Goal: Task Accomplishment & Management: Complete application form

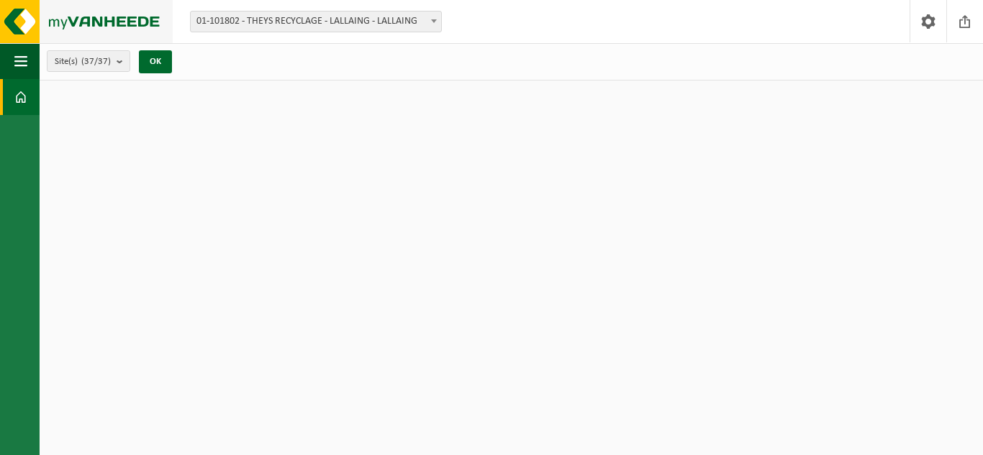
click at [109, 23] on img at bounding box center [86, 21] width 173 height 43
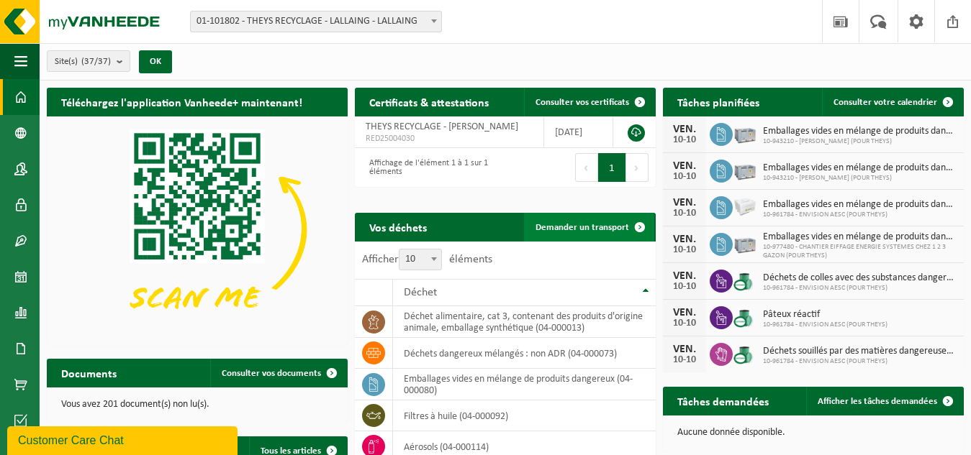
click at [587, 219] on link "Demander un transport" at bounding box center [589, 227] width 130 height 29
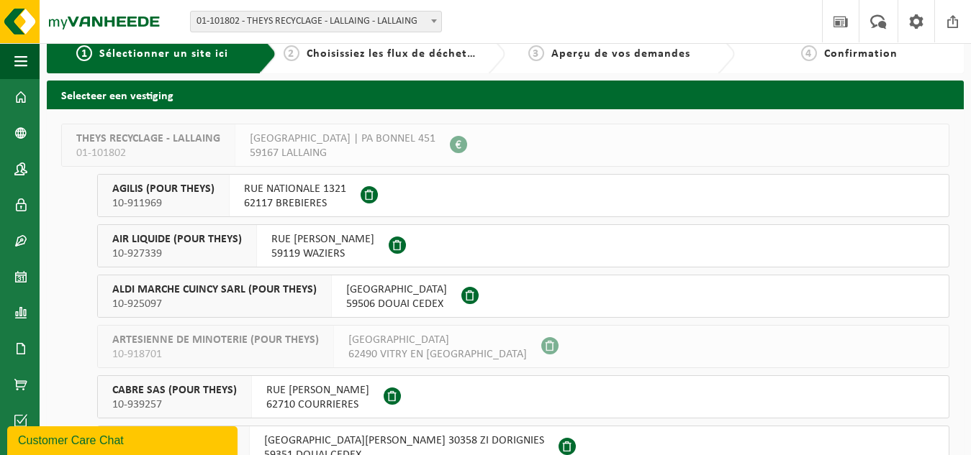
scroll to position [160, 0]
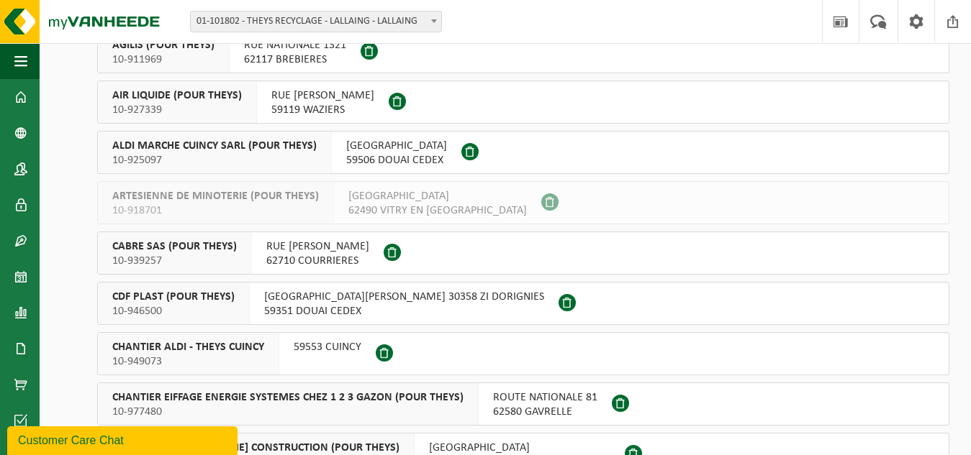
click at [447, 157] on span "59506 DOUAI CEDEX" at bounding box center [396, 160] width 101 height 14
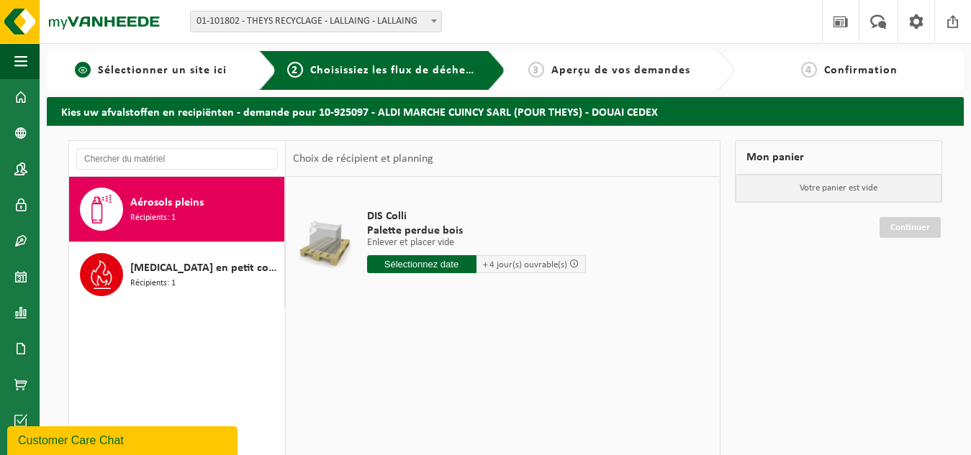
click at [217, 62] on link "1 Sélectionner un site ici" at bounding box center [151, 70] width 194 height 17
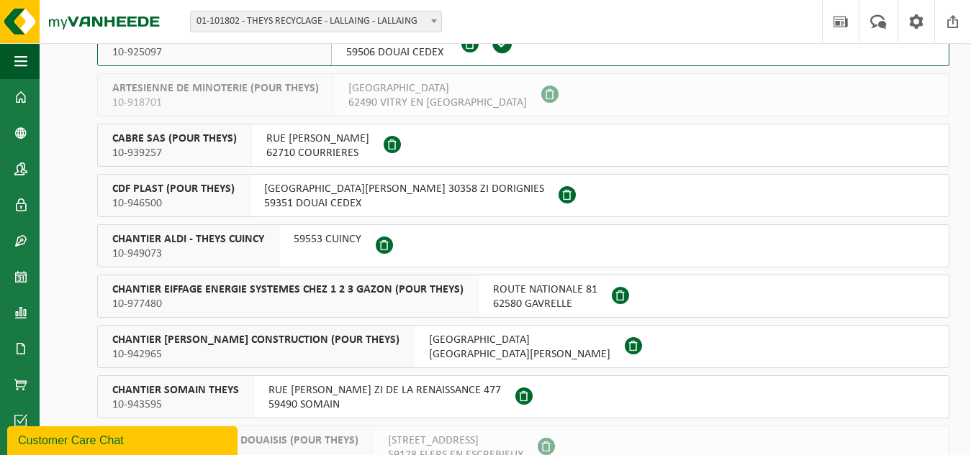
scroll to position [288, 0]
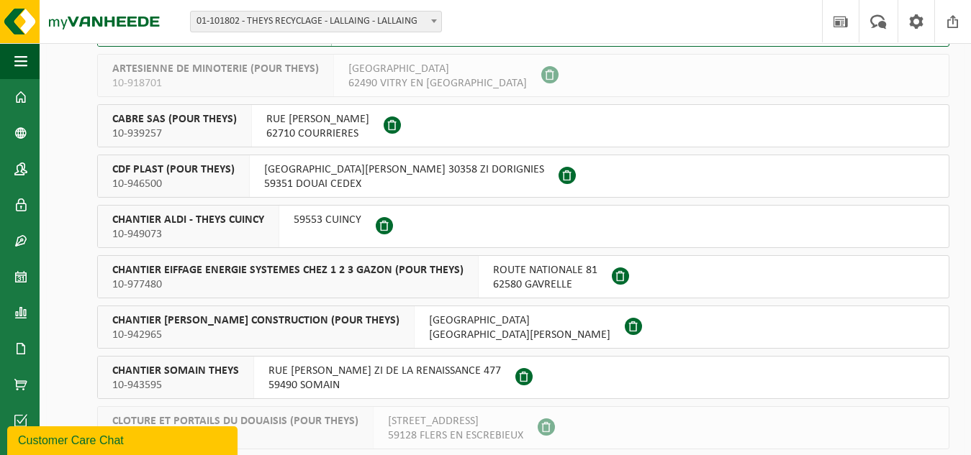
click at [299, 222] on span "59553 CUINCY" at bounding box center [328, 220] width 68 height 14
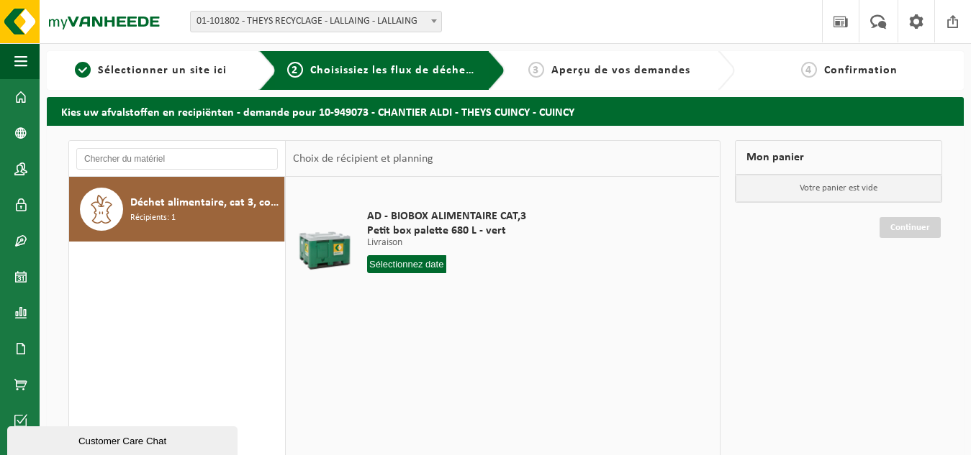
click at [398, 262] on input "text" at bounding box center [407, 264] width 80 height 18
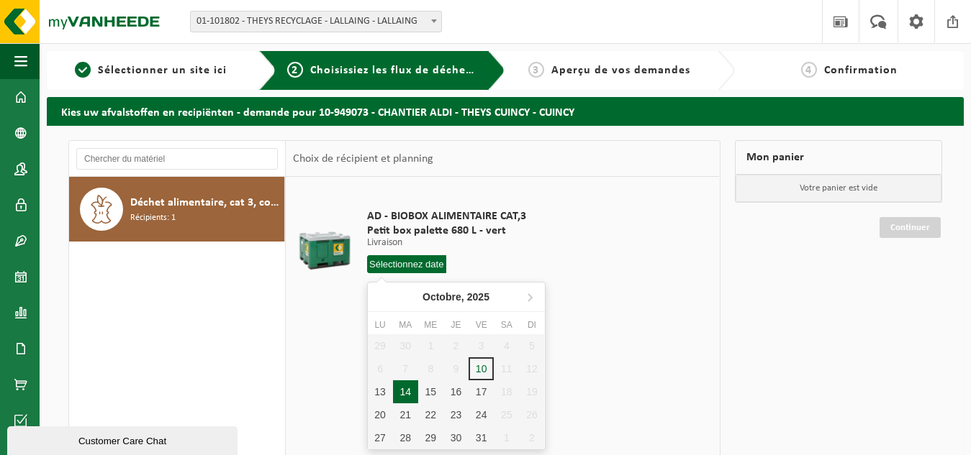
click at [403, 388] on div "14" at bounding box center [405, 392] width 25 height 23
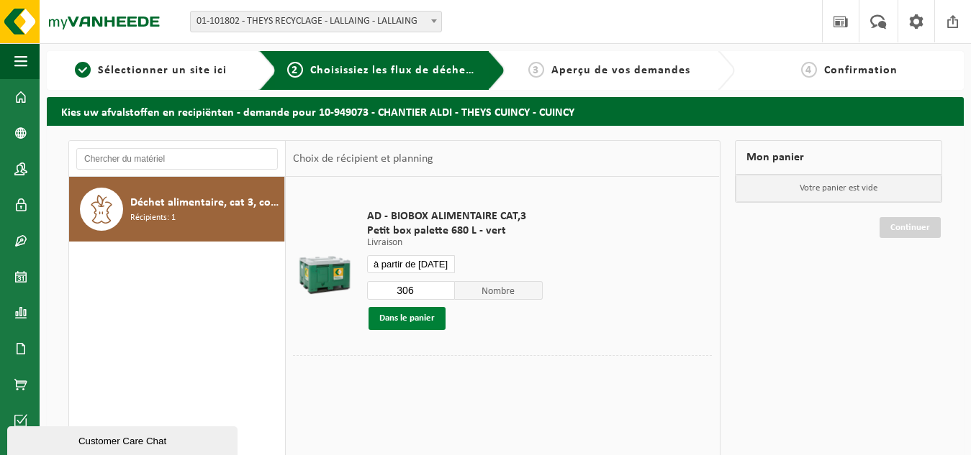
click at [422, 318] on button "Dans le panier" at bounding box center [406, 318] width 77 height 23
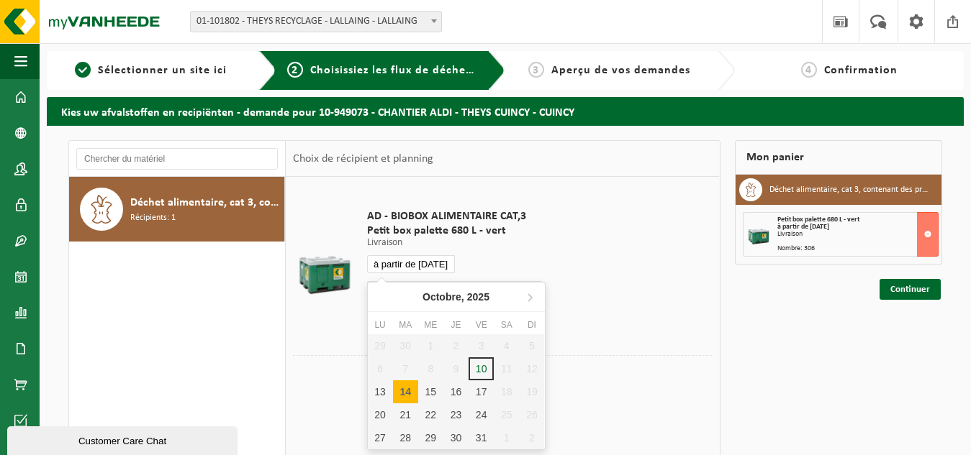
click at [427, 266] on input "à partir de [DATE]" at bounding box center [411, 264] width 88 height 18
click at [409, 404] on div "21" at bounding box center [405, 415] width 25 height 23
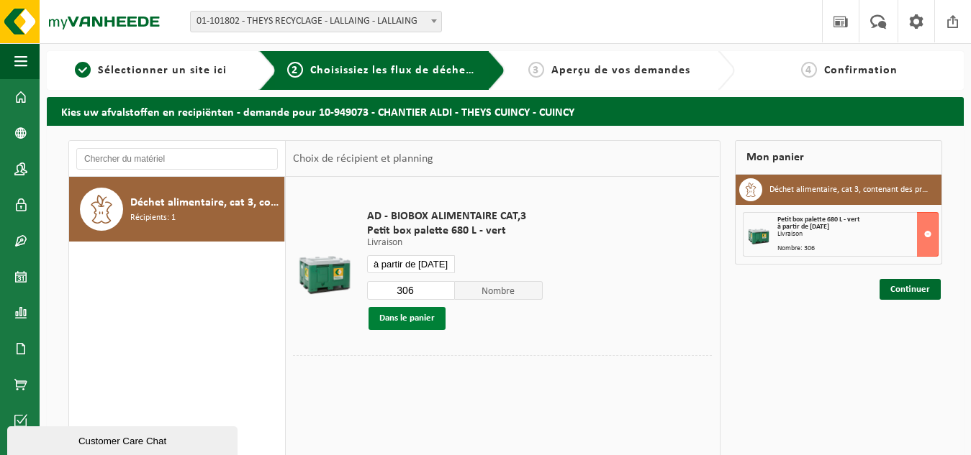
click at [416, 319] on button "Dans le panier" at bounding box center [406, 318] width 77 height 23
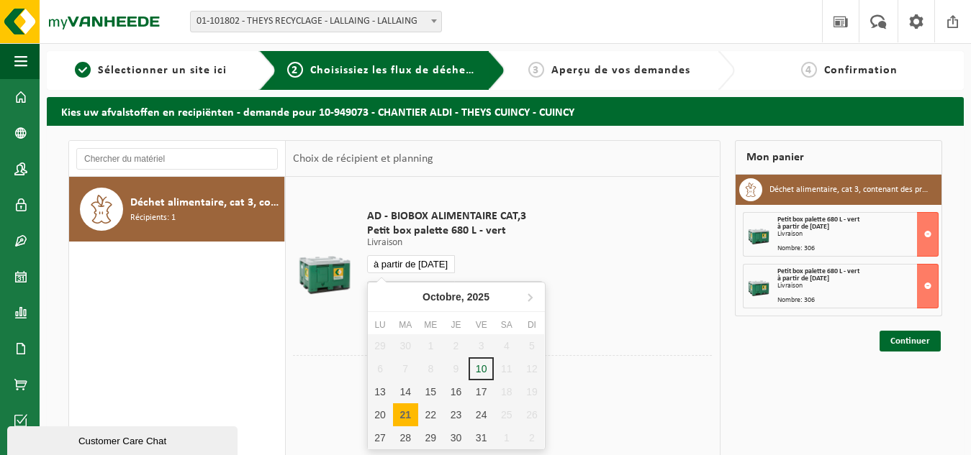
click at [424, 262] on input "à partir de 2025-10-21" at bounding box center [411, 264] width 88 height 18
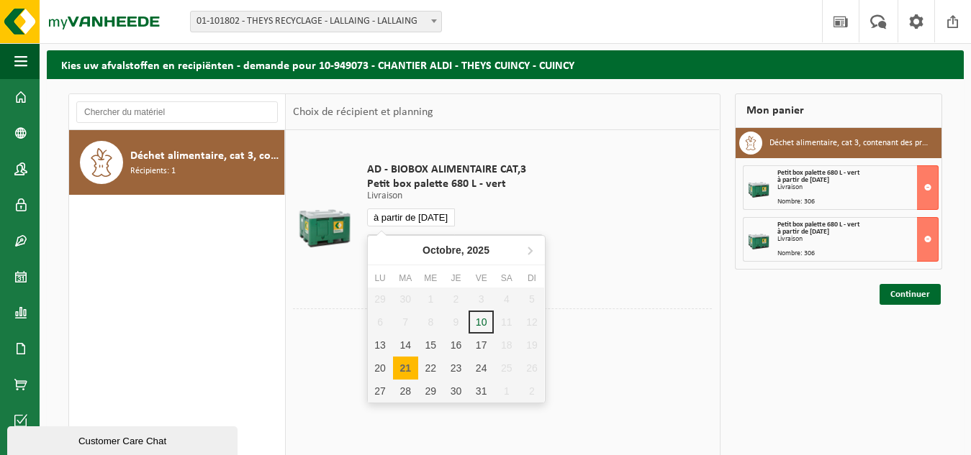
scroll to position [72, 0]
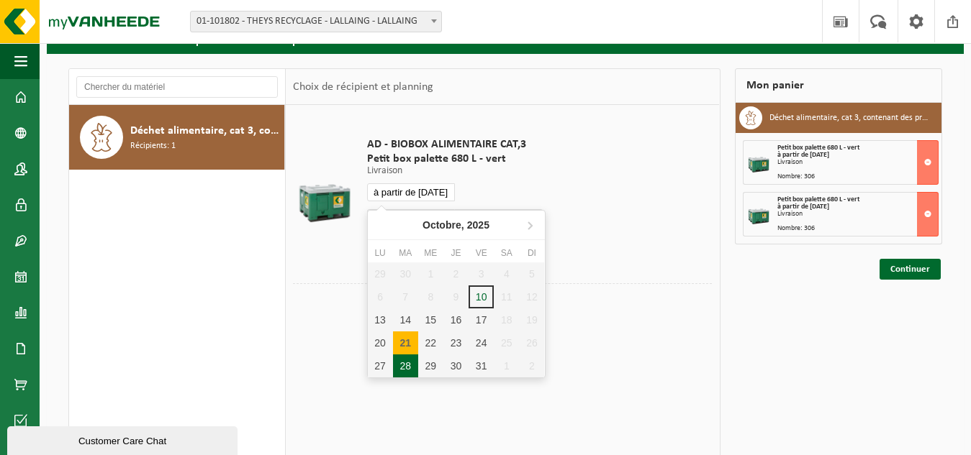
click at [411, 370] on div "28" at bounding box center [405, 366] width 25 height 23
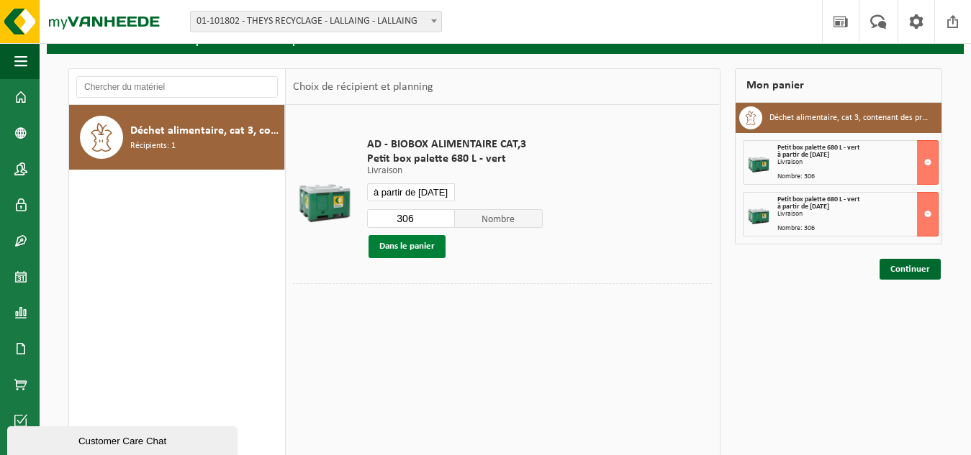
click at [431, 244] on button "Dans le panier" at bounding box center [406, 246] width 77 height 23
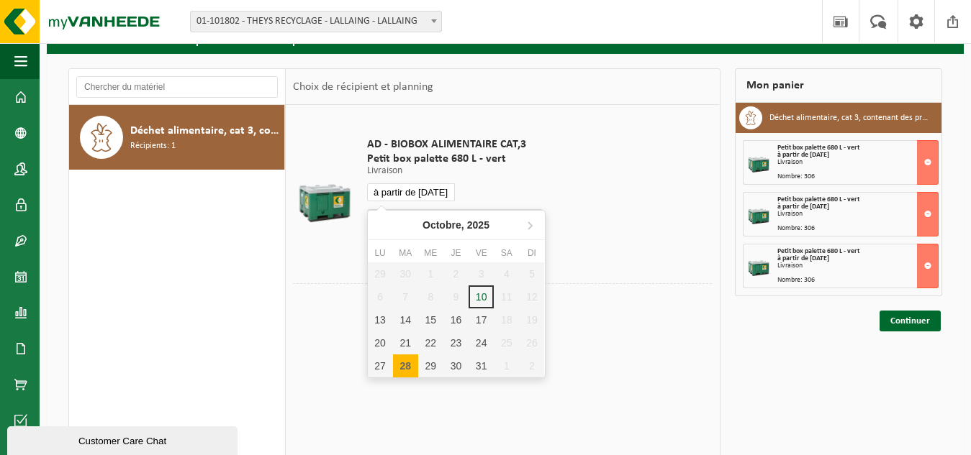
click at [429, 189] on input "à partir de 2025-10-28" at bounding box center [411, 192] width 88 height 18
click at [522, 226] on icon at bounding box center [529, 225] width 23 height 23
click at [410, 296] on div "4" at bounding box center [405, 297] width 25 height 23
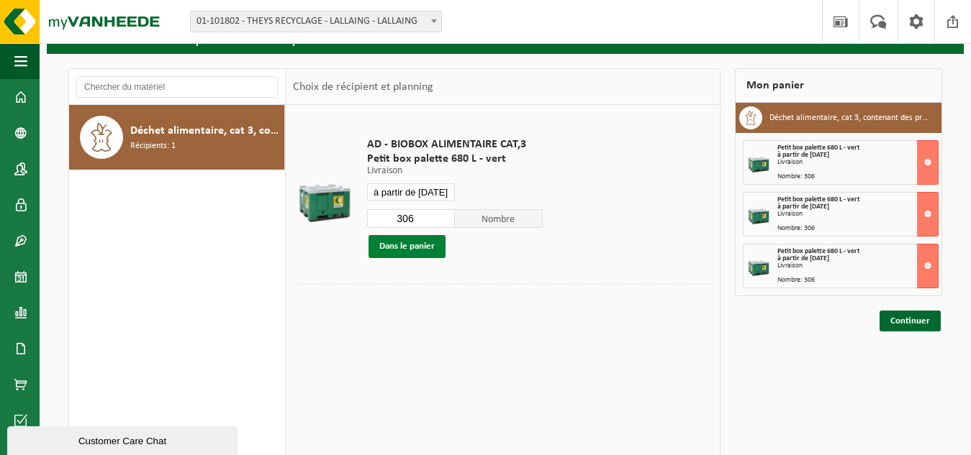
click at [412, 244] on button "Dans le panier" at bounding box center [406, 246] width 77 height 23
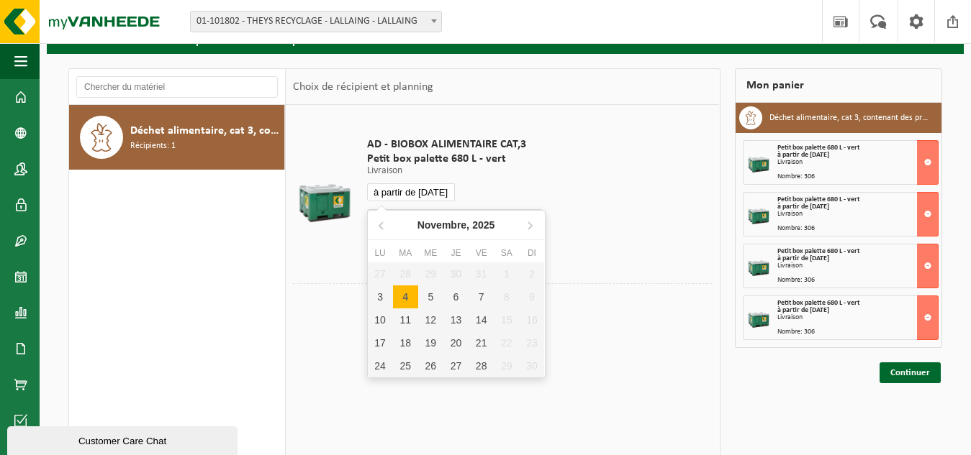
click at [424, 195] on input "à partir de 2025-11-04" at bounding box center [411, 192] width 88 height 18
click at [410, 319] on div "11" at bounding box center [405, 320] width 25 height 23
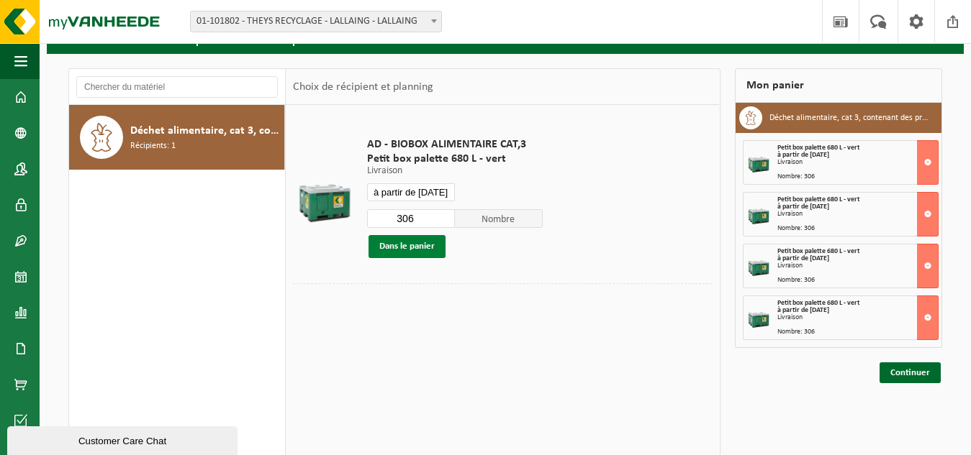
click at [409, 244] on button "Dans le panier" at bounding box center [406, 246] width 77 height 23
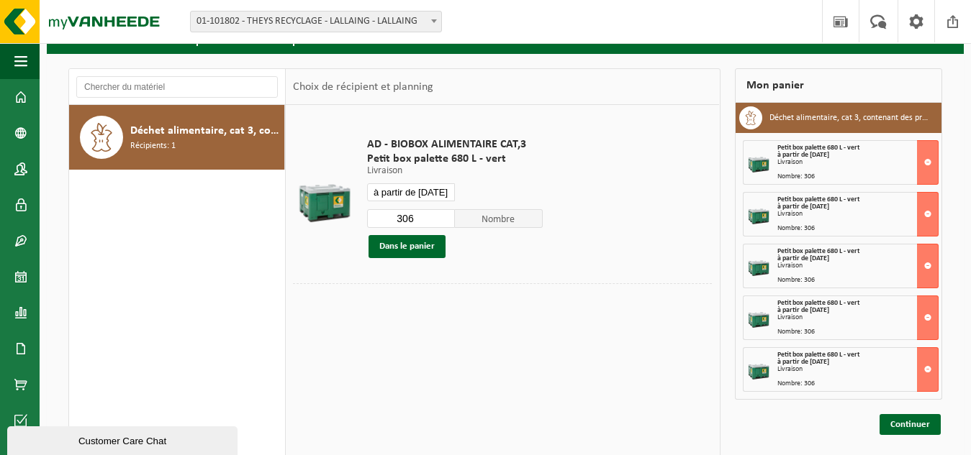
click at [414, 193] on input "à partir de 2025-11-11" at bounding box center [411, 192] width 88 height 18
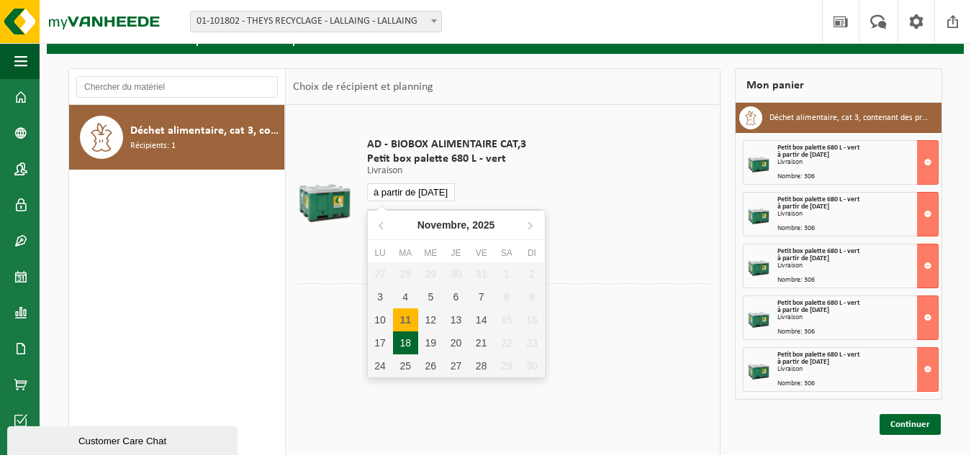
click at [401, 349] on div "18" at bounding box center [405, 343] width 25 height 23
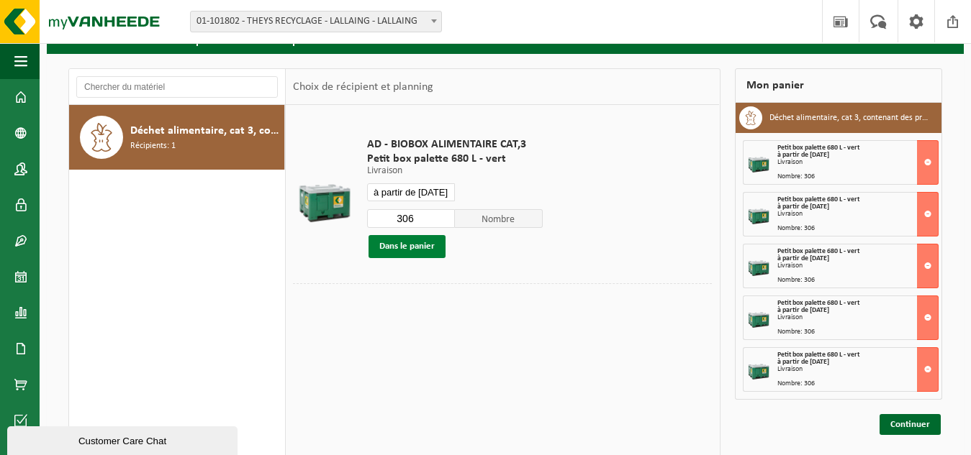
click at [419, 248] on button "Dans le panier" at bounding box center [406, 246] width 77 height 23
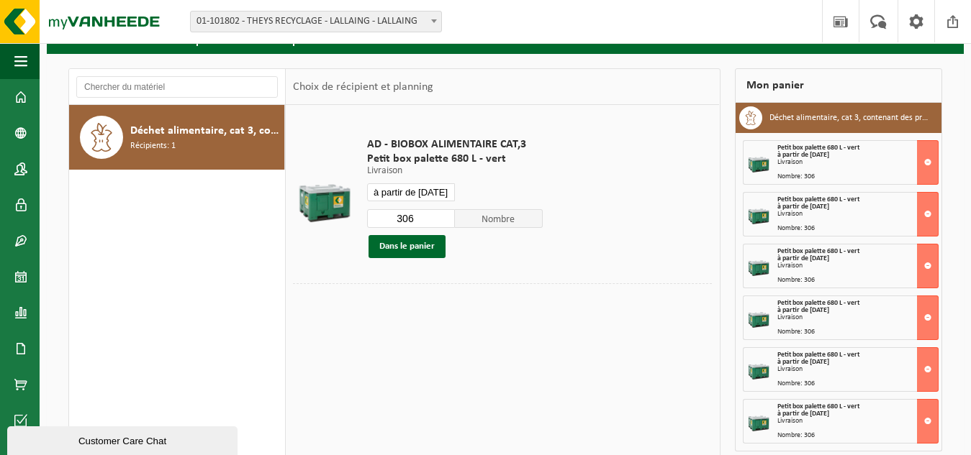
click at [415, 193] on input "à partir de 2025-11-18" at bounding box center [411, 192] width 88 height 18
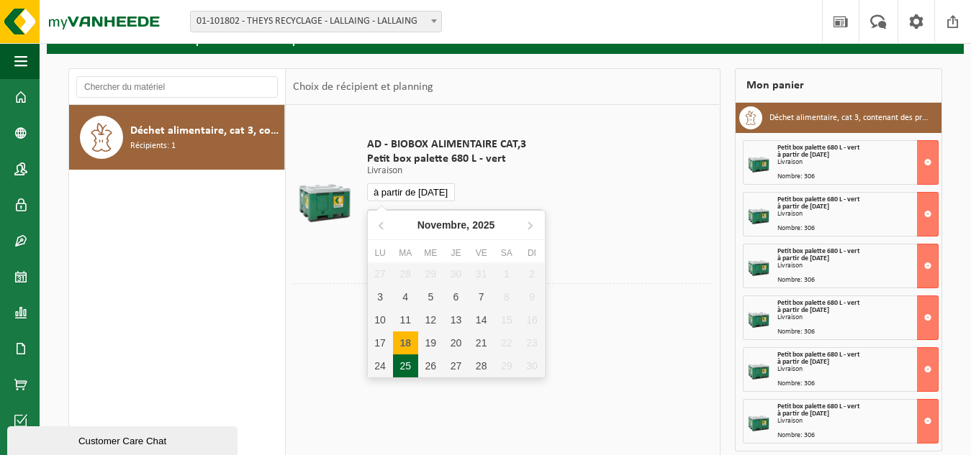
click at [407, 364] on div "25" at bounding box center [405, 366] width 25 height 23
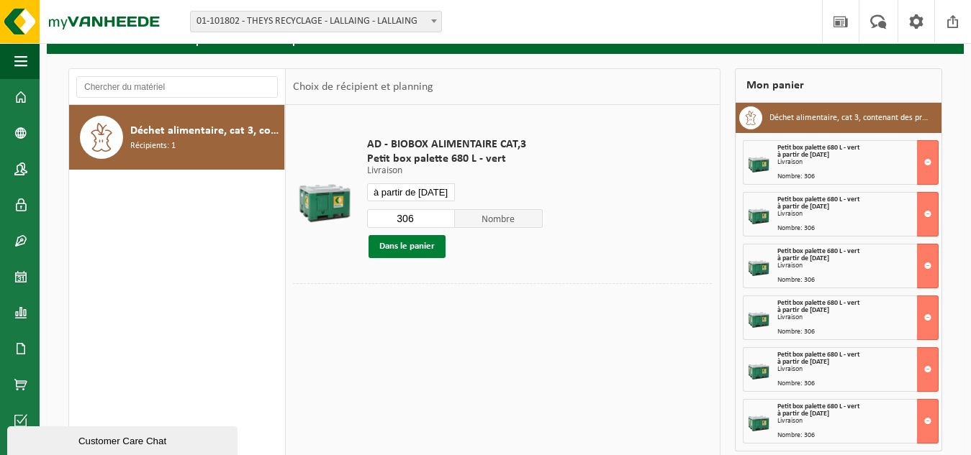
click at [413, 247] on button "Dans le panier" at bounding box center [406, 246] width 77 height 23
click at [424, 193] on input "à partir de 2025-11-25" at bounding box center [411, 192] width 88 height 18
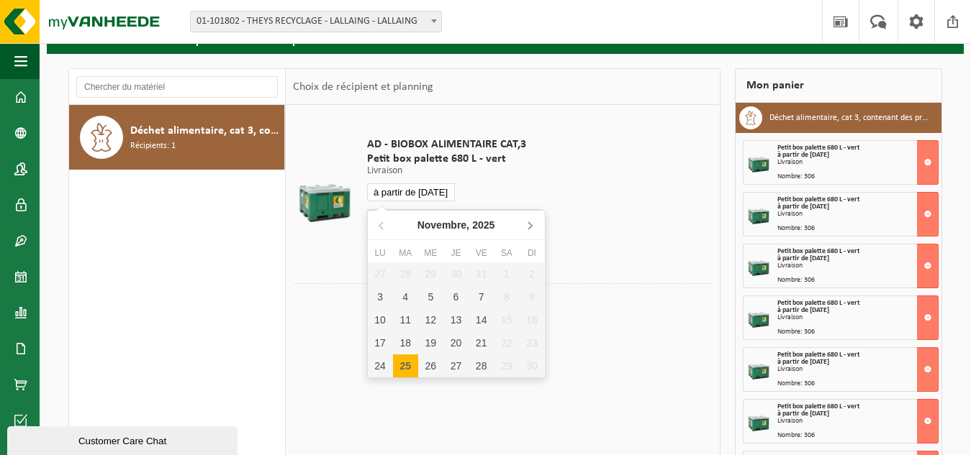
click at [530, 231] on icon at bounding box center [529, 225] width 23 height 23
click at [409, 275] on div "2" at bounding box center [405, 274] width 25 height 23
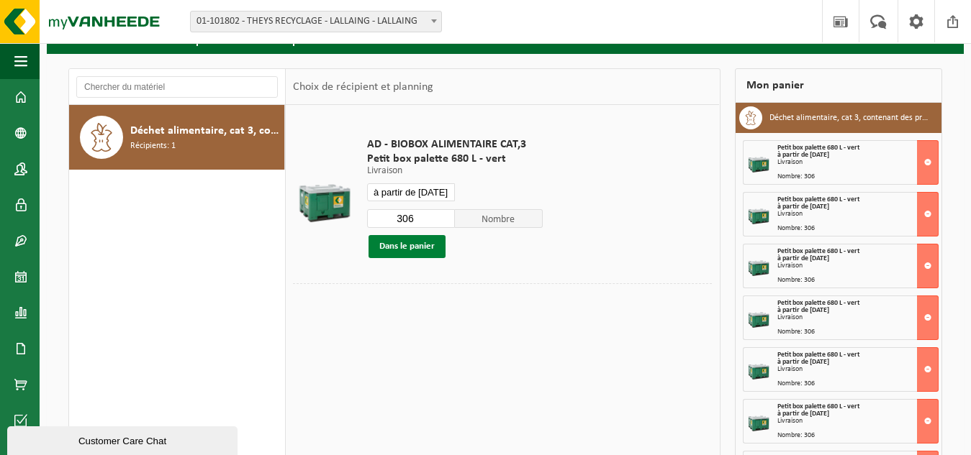
click at [413, 248] on button "Dans le panier" at bounding box center [406, 246] width 77 height 23
click at [416, 187] on input "à partir de 2025-12-02" at bounding box center [411, 192] width 88 height 18
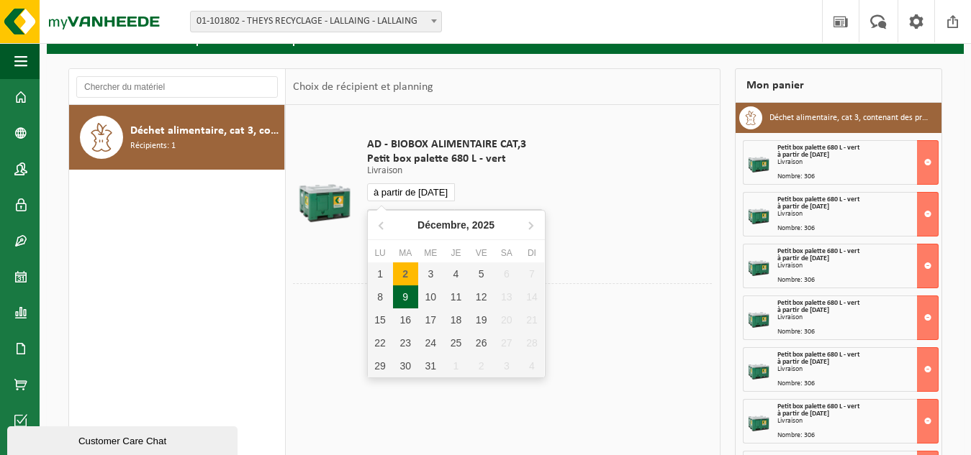
click at [395, 301] on div "9" at bounding box center [405, 297] width 25 height 23
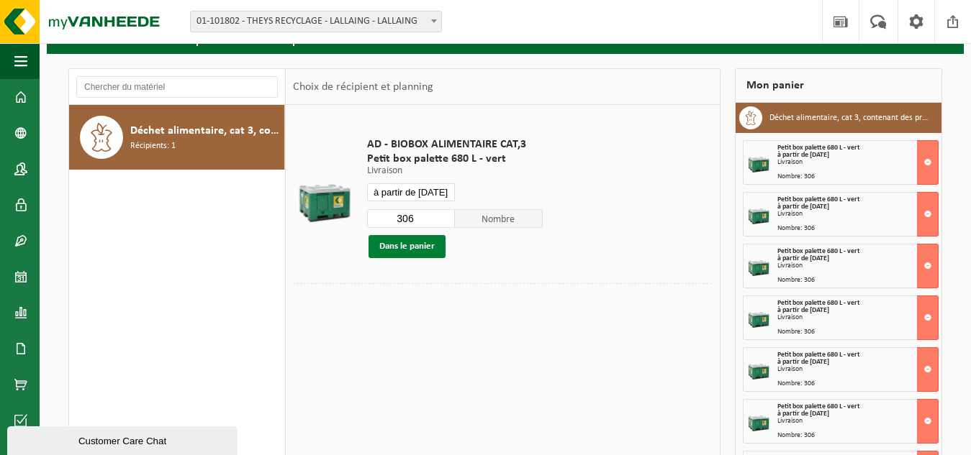
click at [399, 250] on button "Dans le panier" at bounding box center [406, 246] width 77 height 23
click at [411, 196] on input "à partir de 2025-12-09" at bounding box center [411, 192] width 88 height 18
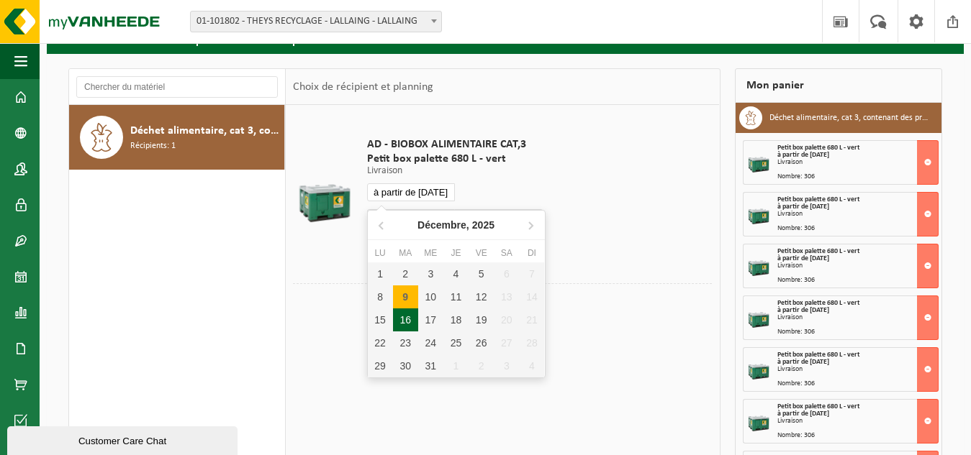
click at [407, 319] on div "16" at bounding box center [405, 320] width 25 height 23
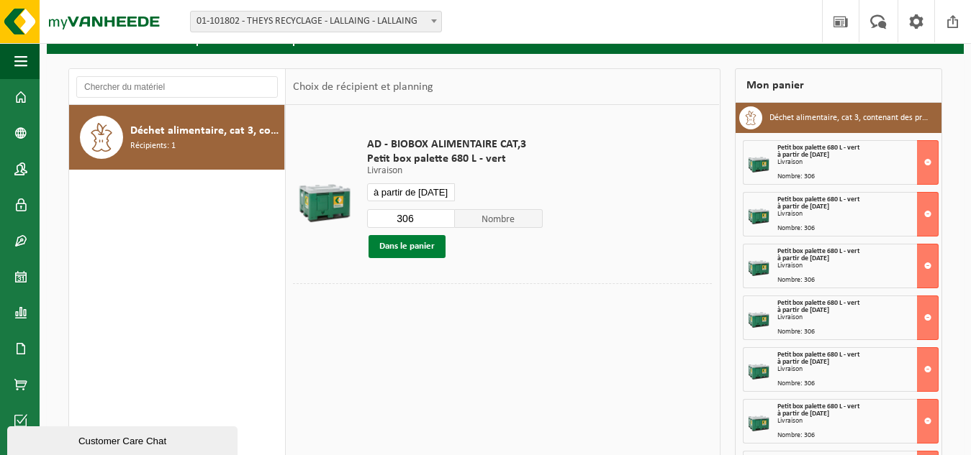
click at [402, 242] on button "Dans le panier" at bounding box center [406, 246] width 77 height 23
click at [411, 198] on input "à partir de 2025-12-16" at bounding box center [411, 192] width 88 height 18
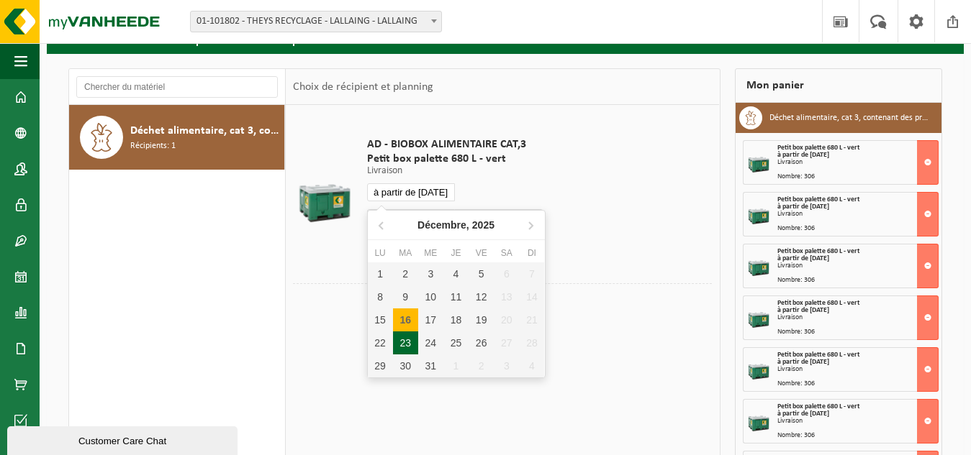
click at [414, 347] on div "23" at bounding box center [405, 343] width 25 height 23
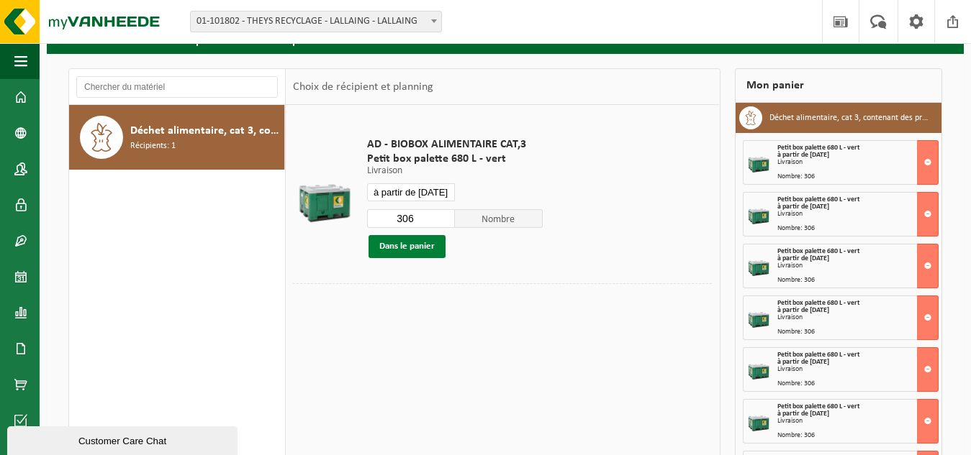
click at [424, 242] on button "Dans le panier" at bounding box center [406, 246] width 77 height 23
click at [416, 194] on input "à partir de 2025-12-23" at bounding box center [411, 192] width 88 height 18
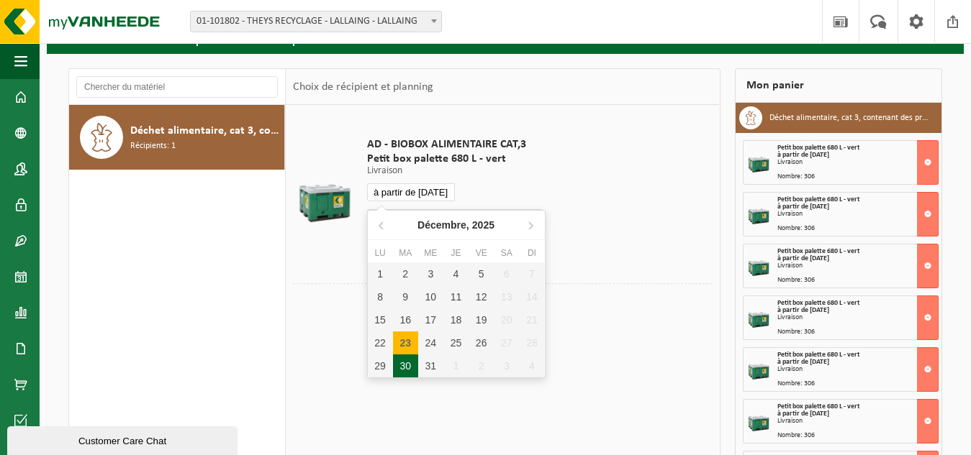
click at [409, 365] on div "30" at bounding box center [405, 366] width 25 height 23
type input "à partir de 2025-12-30"
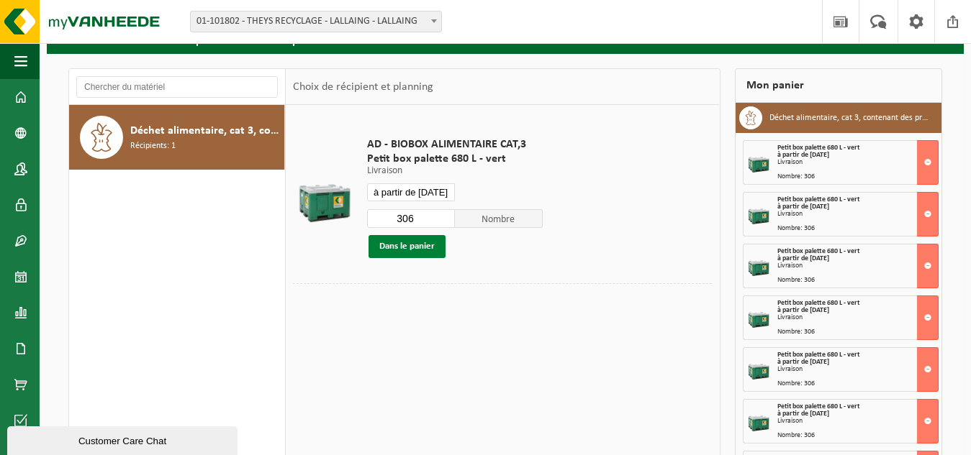
click at [409, 243] on button "Dans le panier" at bounding box center [406, 246] width 77 height 23
click at [417, 185] on input "à partir de 2025-12-30" at bounding box center [411, 192] width 88 height 18
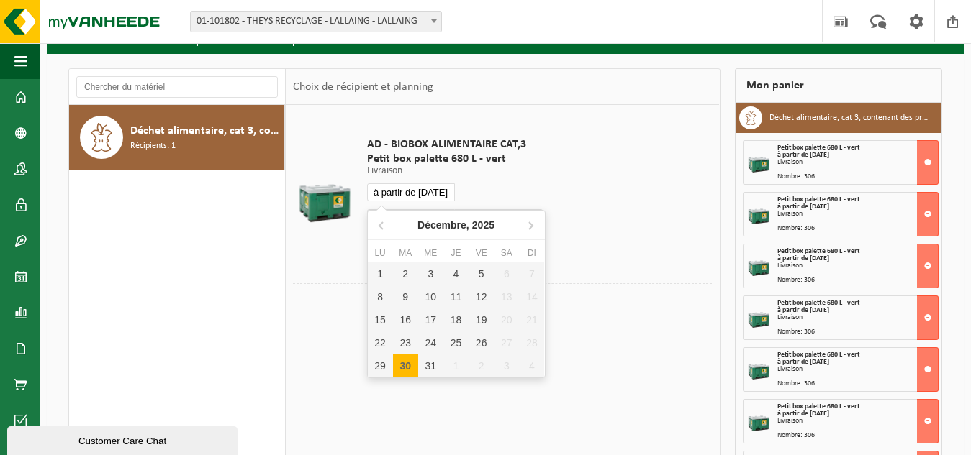
click at [619, 212] on td "AD - BIOBOX ALIMENTAIRE CAT,3 Petit box palette 680 L - vert Livraison Livraiso…" at bounding box center [534, 197] width 356 height 171
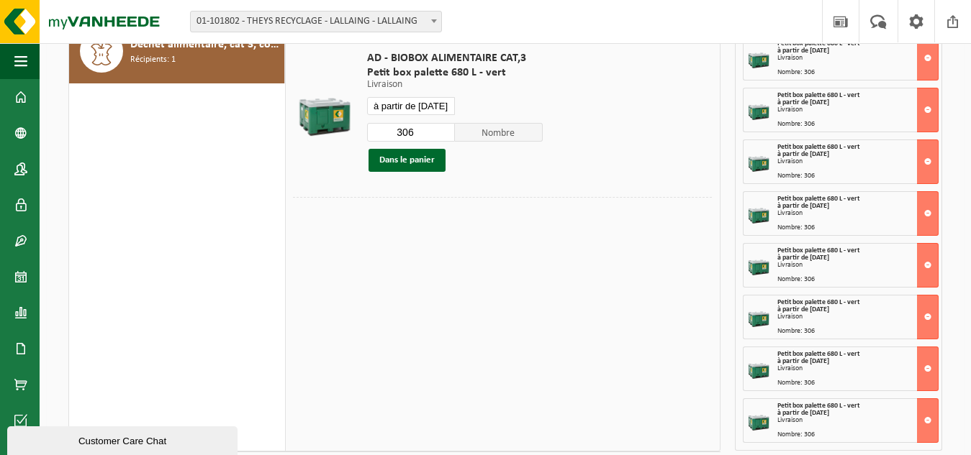
scroll to position [247, 0]
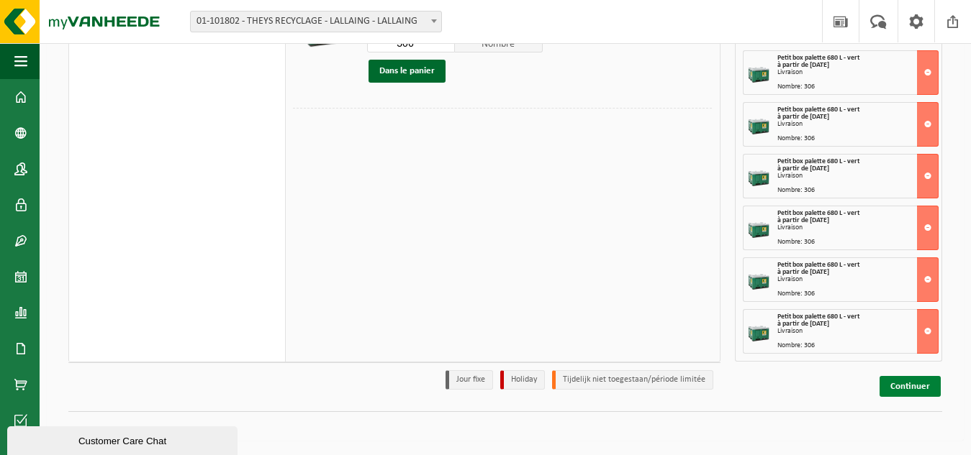
click at [920, 383] on link "Continuer" at bounding box center [909, 386] width 61 height 21
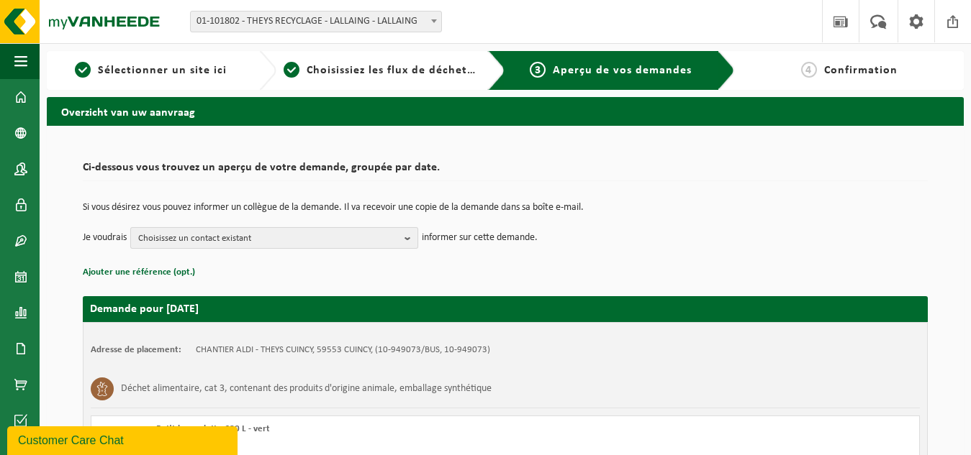
click at [340, 240] on span "Choisissez un contact existant" at bounding box center [268, 239] width 260 height 22
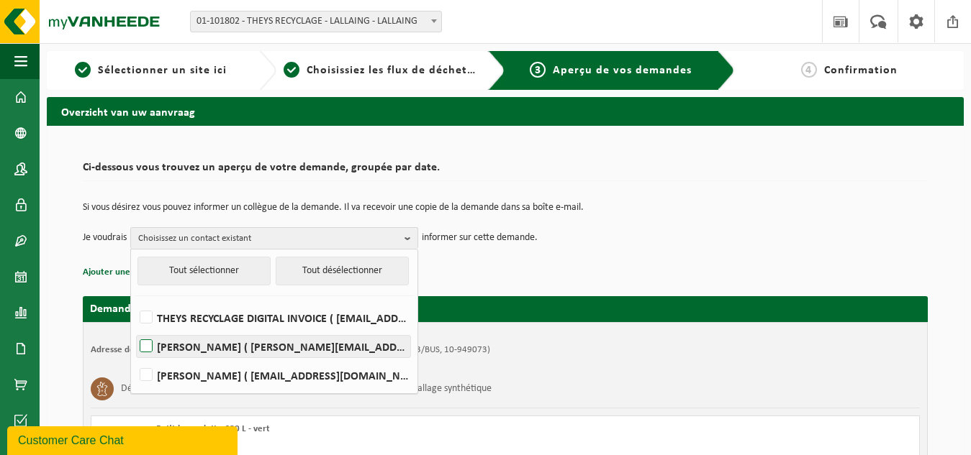
click at [268, 345] on label "[PERSON_NAME] ( [PERSON_NAME][EMAIL_ADDRESS][DOMAIN_NAME] )" at bounding box center [273, 347] width 273 height 22
click at [135, 329] on input "[PERSON_NAME] ( [PERSON_NAME][EMAIL_ADDRESS][DOMAIN_NAME] )" at bounding box center [134, 328] width 1 height 1
checkbox input "true"
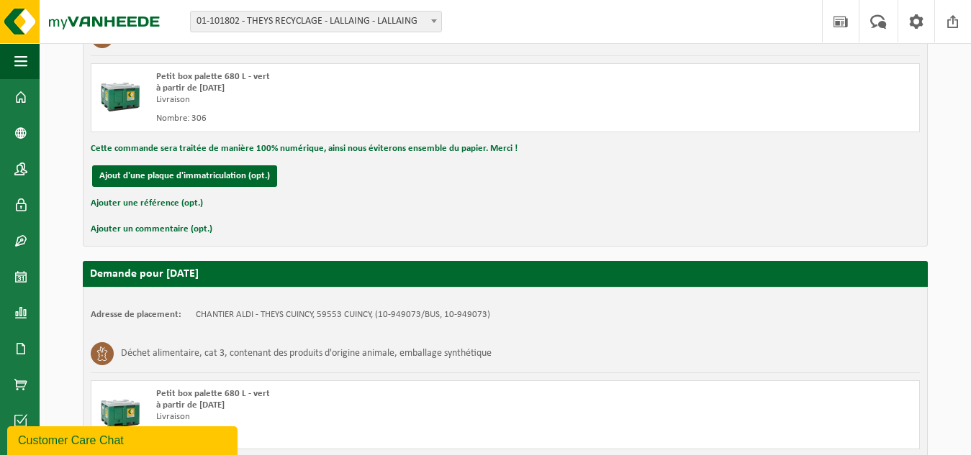
scroll to position [3707, 0]
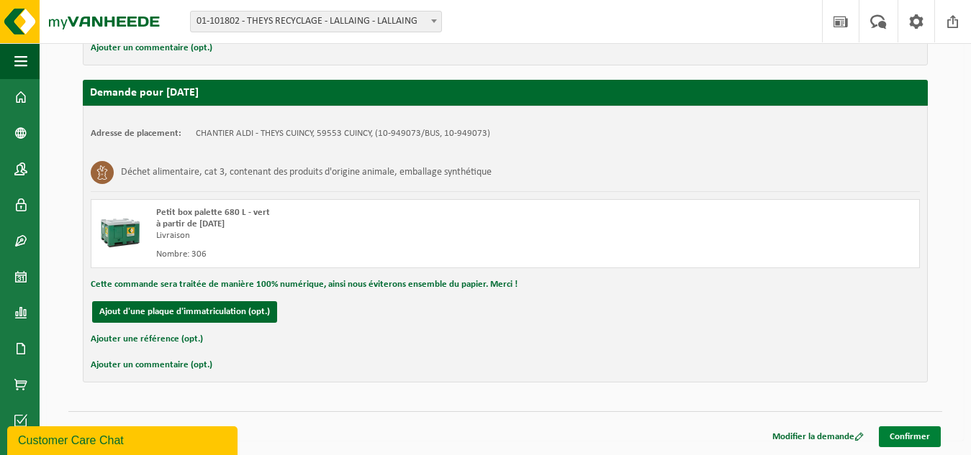
click at [909, 437] on link "Confirmer" at bounding box center [909, 437] width 62 height 21
